Goal: Check status

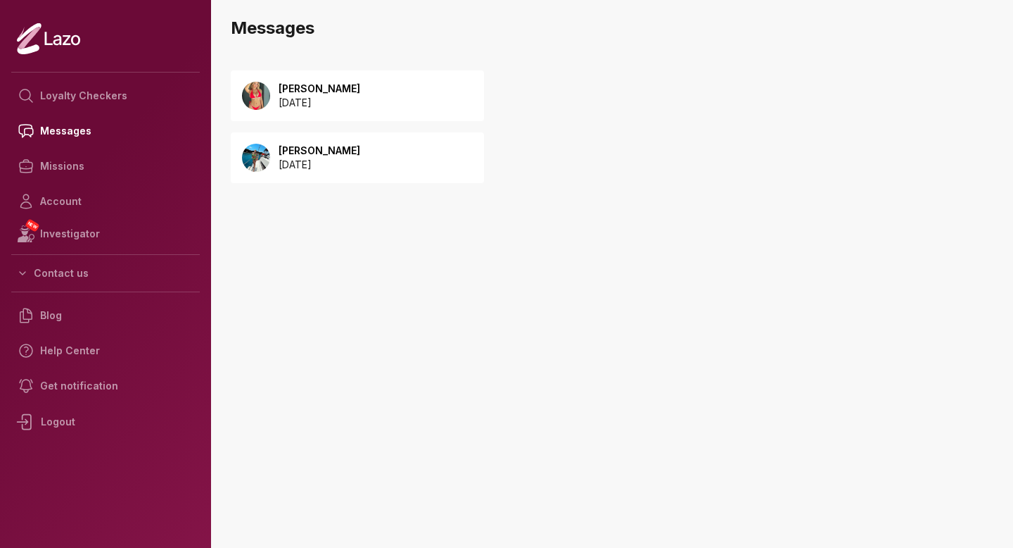
click at [305, 101] on p "[DATE]" at bounding box center [320, 103] width 82 height 14
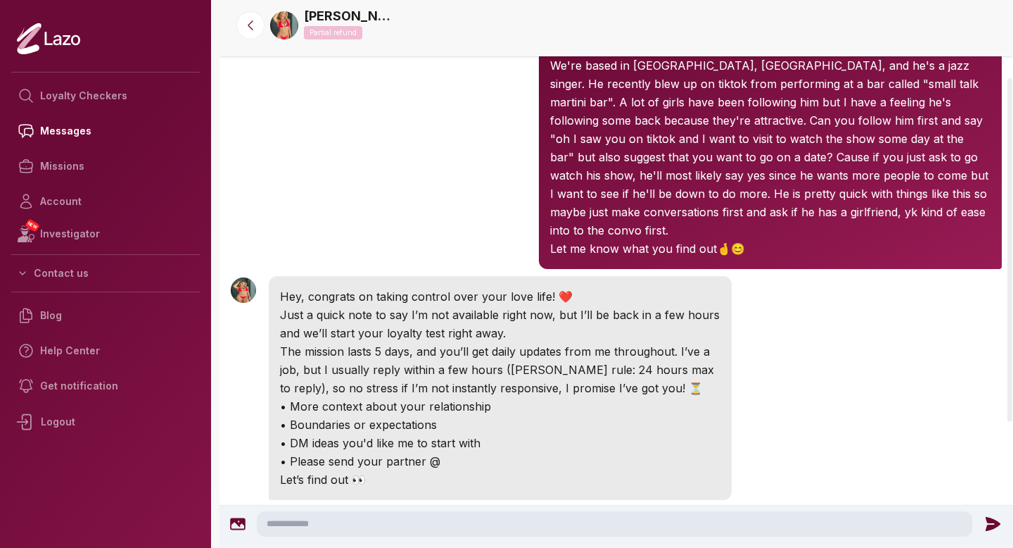
scroll to position [323, 0]
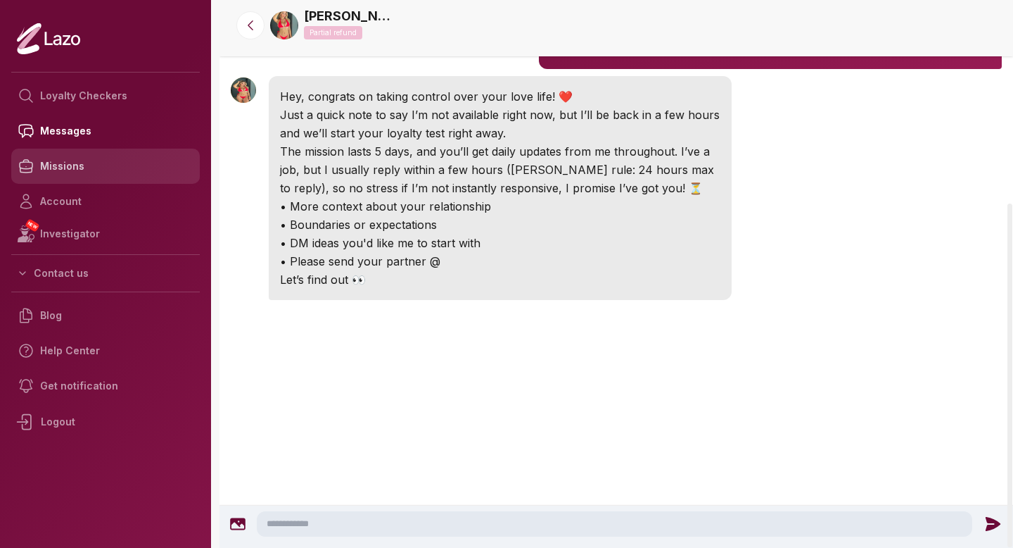
click at [122, 168] on link "Missions" at bounding box center [105, 165] width 189 height 35
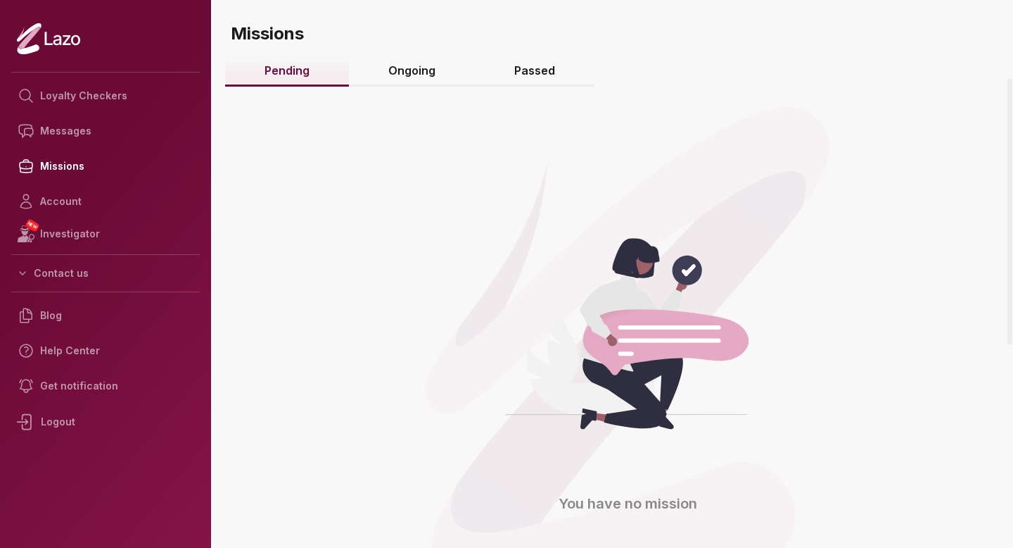
click at [394, 61] on link "Ongoing" at bounding box center [412, 71] width 126 height 30
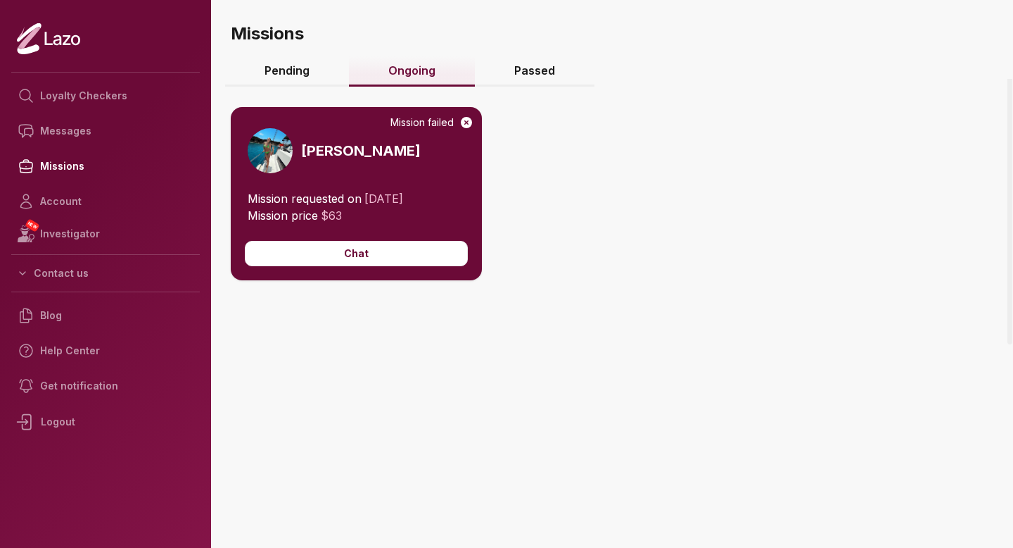
click at [270, 57] on link "Pending" at bounding box center [287, 71] width 124 height 30
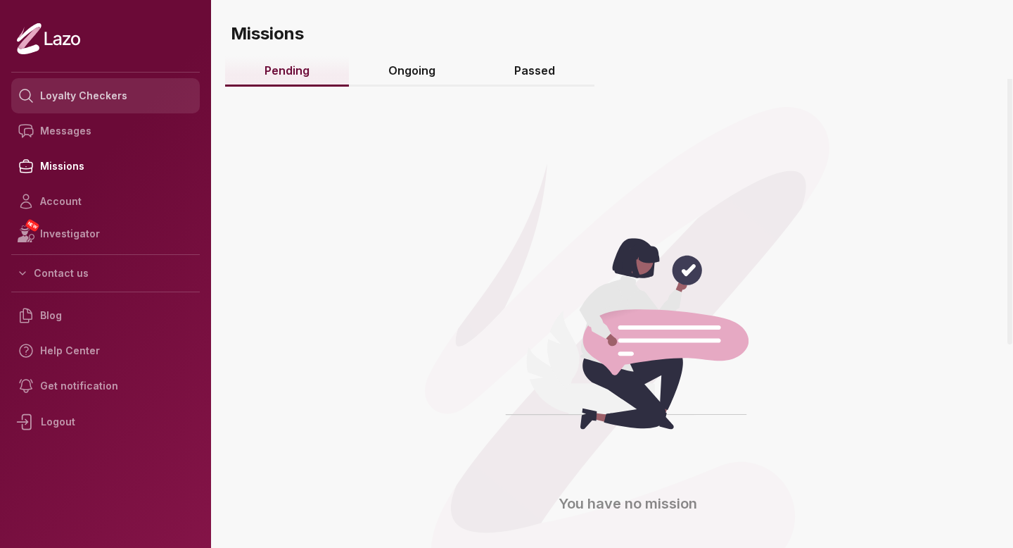
click at [114, 88] on link "Loyalty Checkers" at bounding box center [105, 95] width 189 height 35
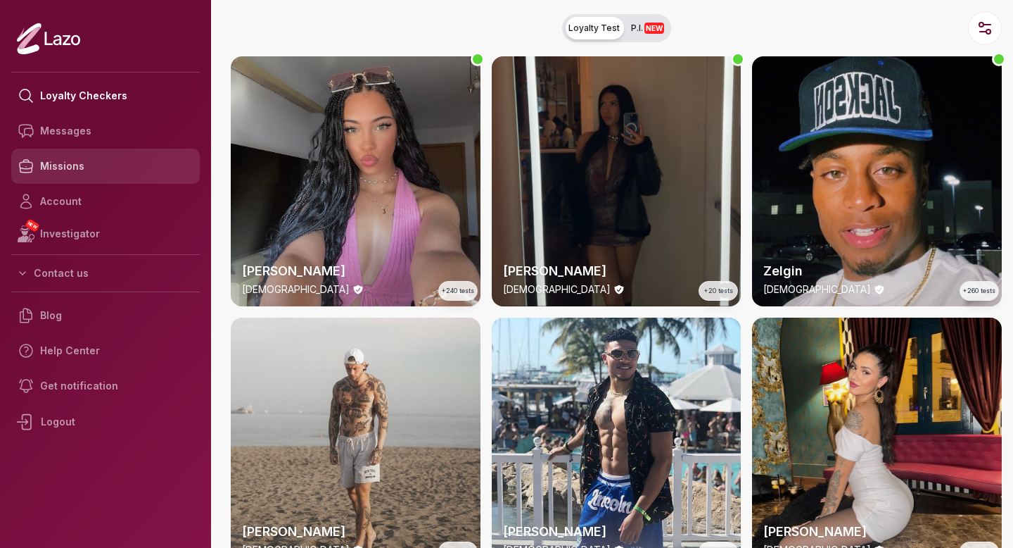
click at [118, 154] on link "Missions" at bounding box center [105, 165] width 189 height 35
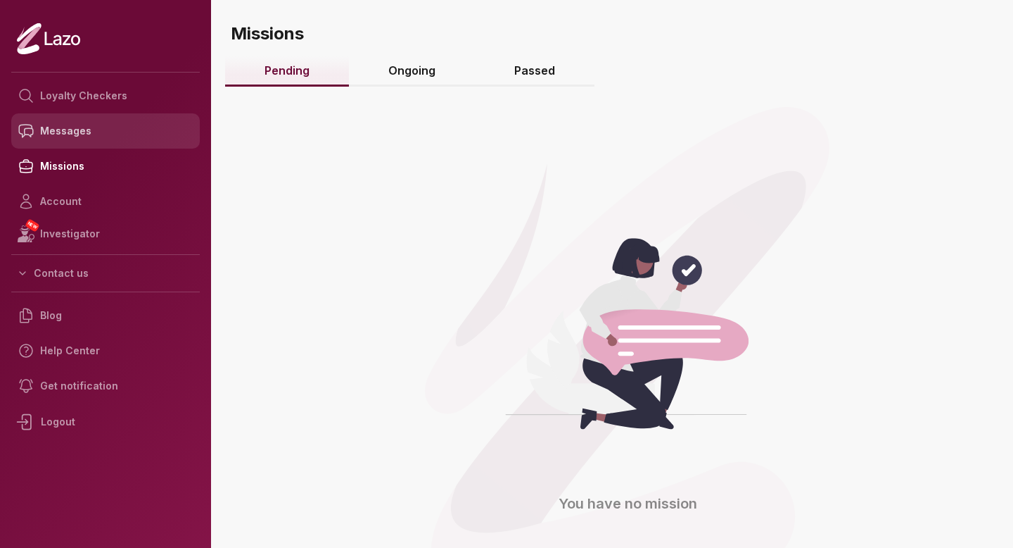
click at [124, 132] on link "Messages" at bounding box center [105, 130] width 189 height 35
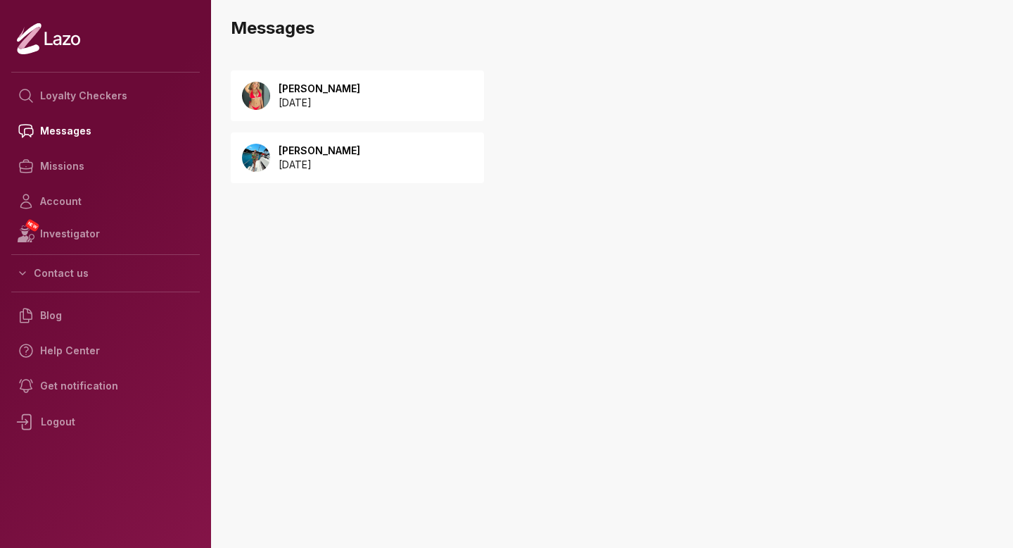
click at [334, 89] on p "[PERSON_NAME]" at bounding box center [320, 89] width 82 height 14
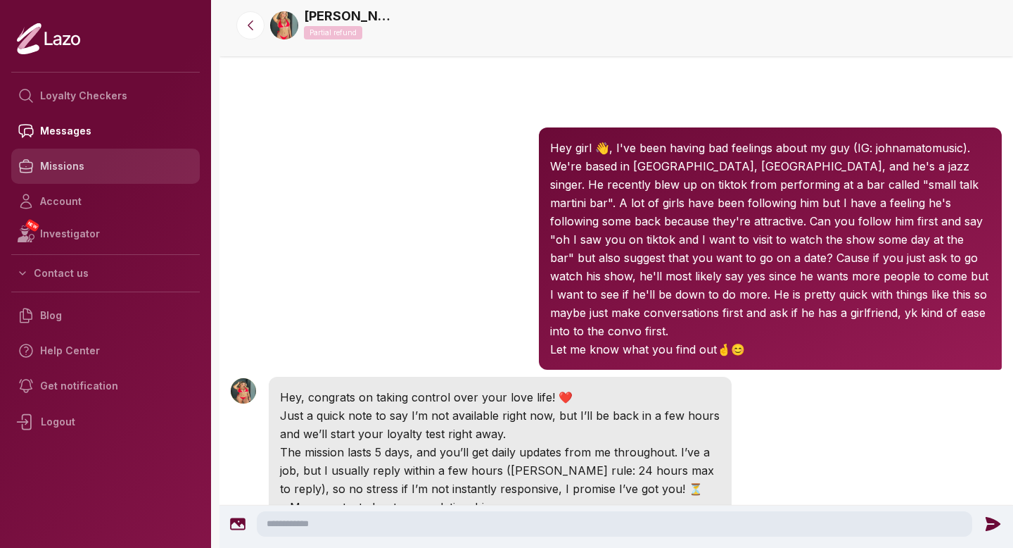
click at [136, 158] on link "Missions" at bounding box center [105, 165] width 189 height 35
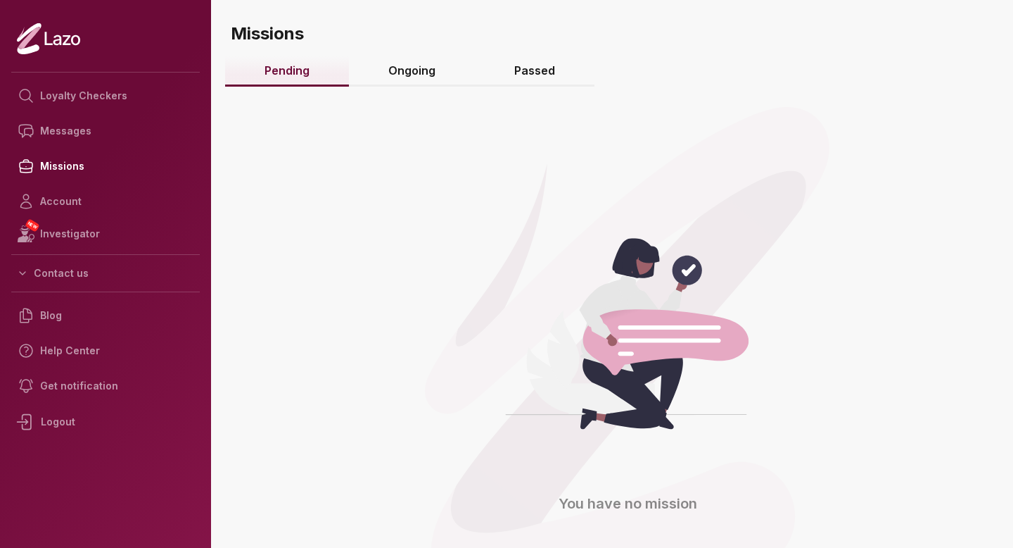
click at [412, 83] on link "Ongoing" at bounding box center [412, 71] width 126 height 30
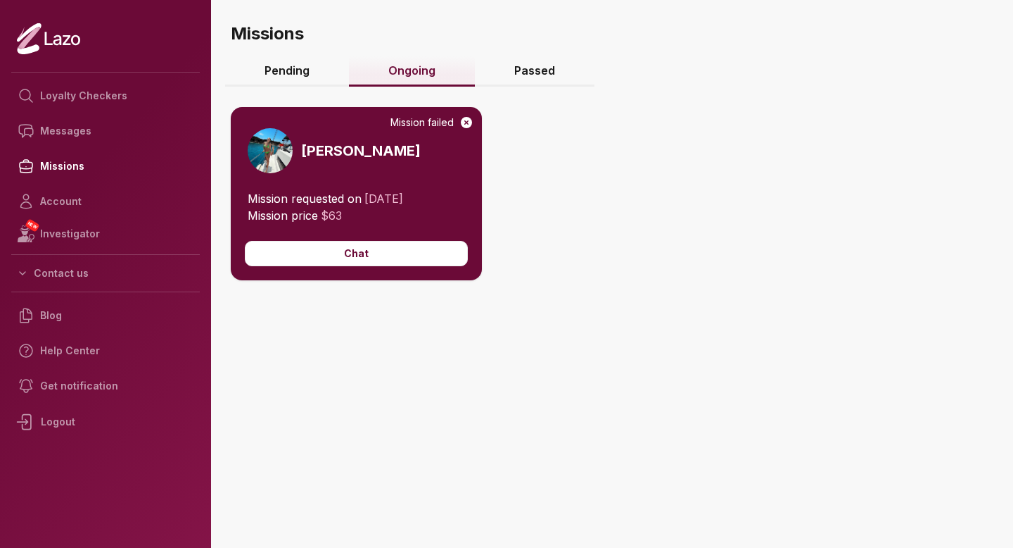
click at [555, 75] on link "Passed" at bounding box center [535, 71] width 120 height 30
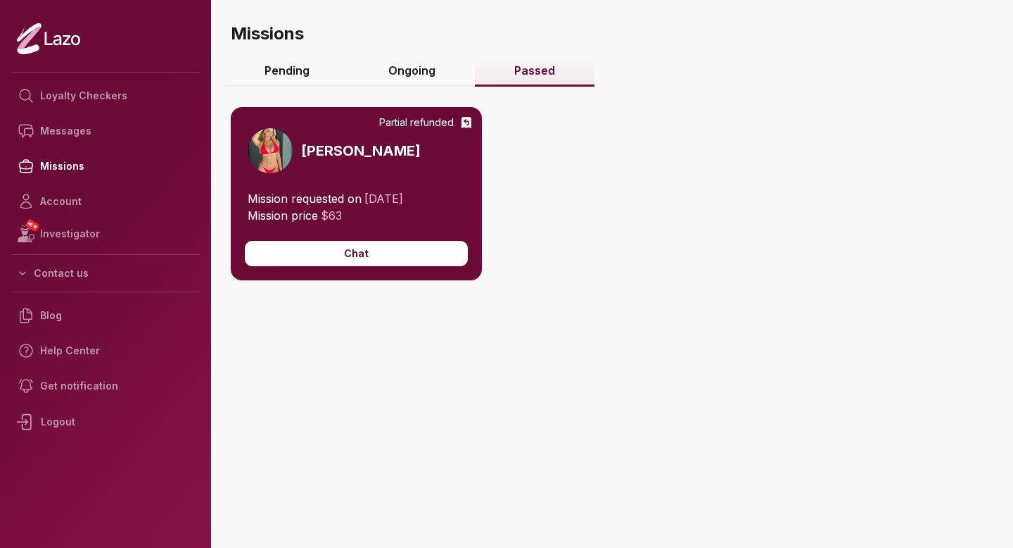
click at [467, 124] on icon at bounding box center [467, 122] width 10 height 11
click at [402, 120] on div "Partial refunded" at bounding box center [426, 122] width 94 height 14
click at [77, 282] on button "Contact us" at bounding box center [105, 272] width 189 height 25
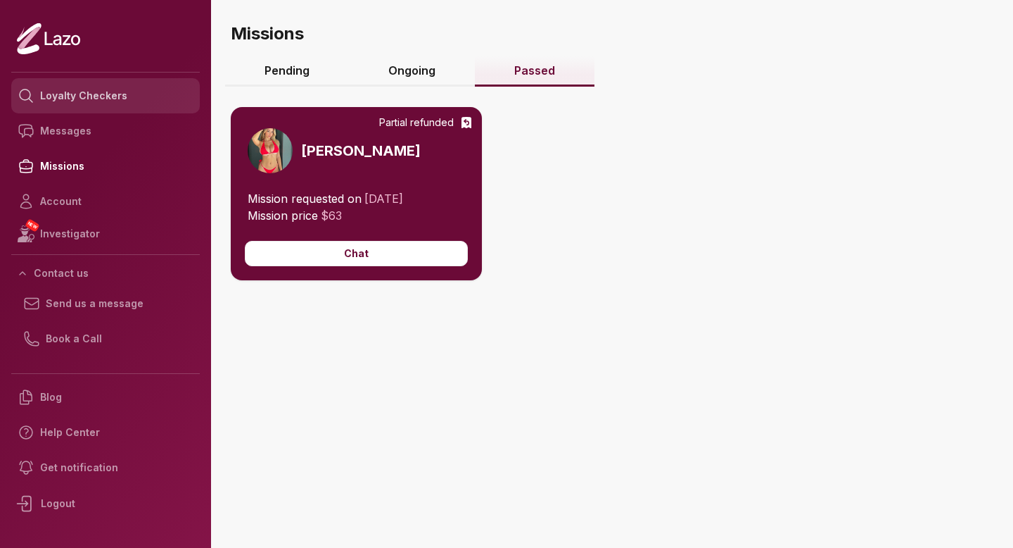
click at [98, 90] on link "Loyalty Checkers" at bounding box center [105, 95] width 189 height 35
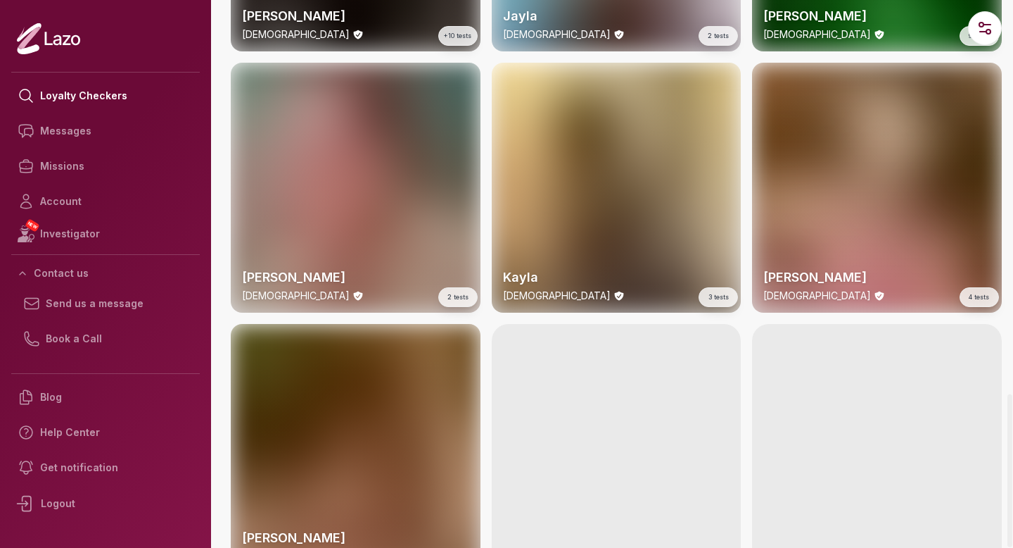
scroll to position [3358, 0]
